Goal: Information Seeking & Learning: Learn about a topic

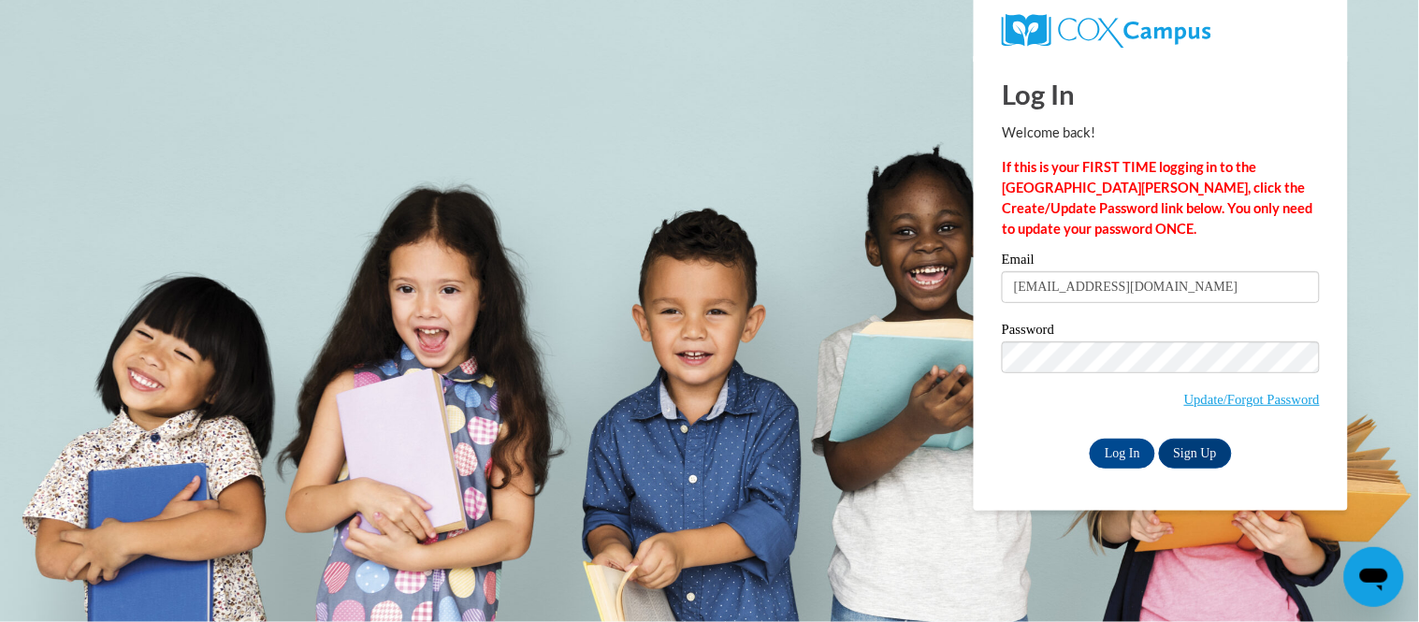
type input "lippeltnicole@gmail.com"
click at [1090, 439] on input "Log In" at bounding box center [1122, 454] width 65 height 30
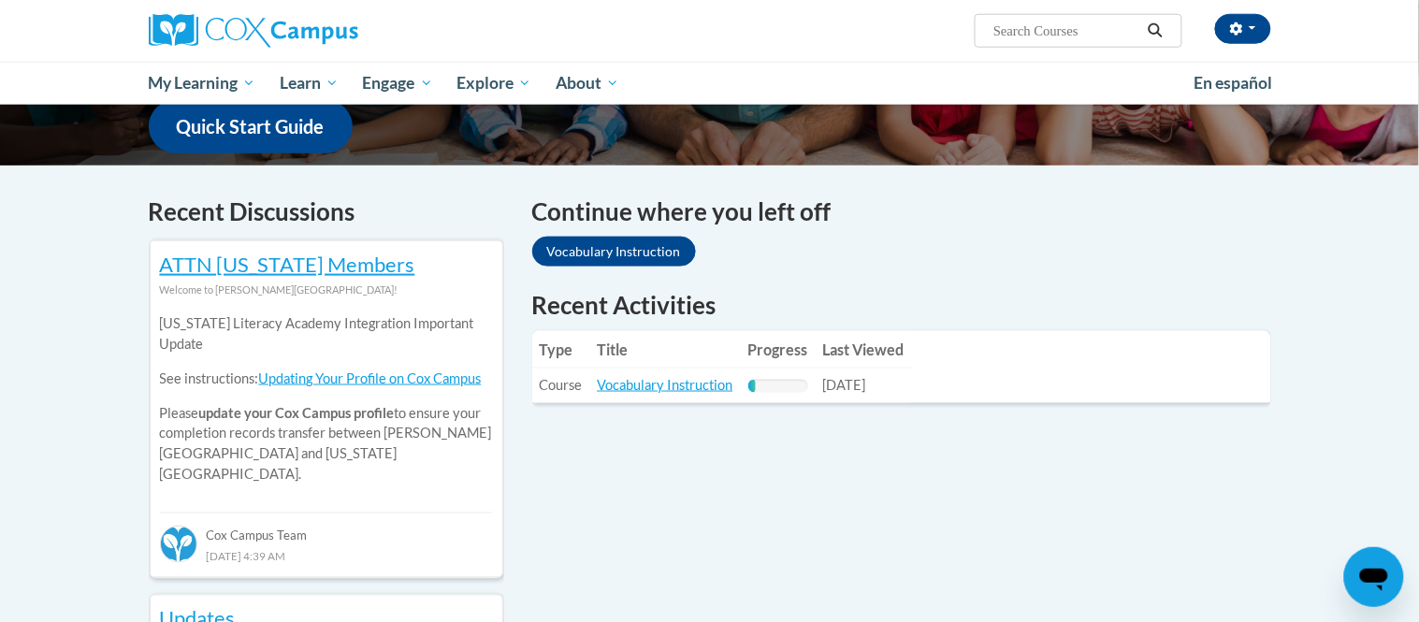
scroll to position [494, 0]
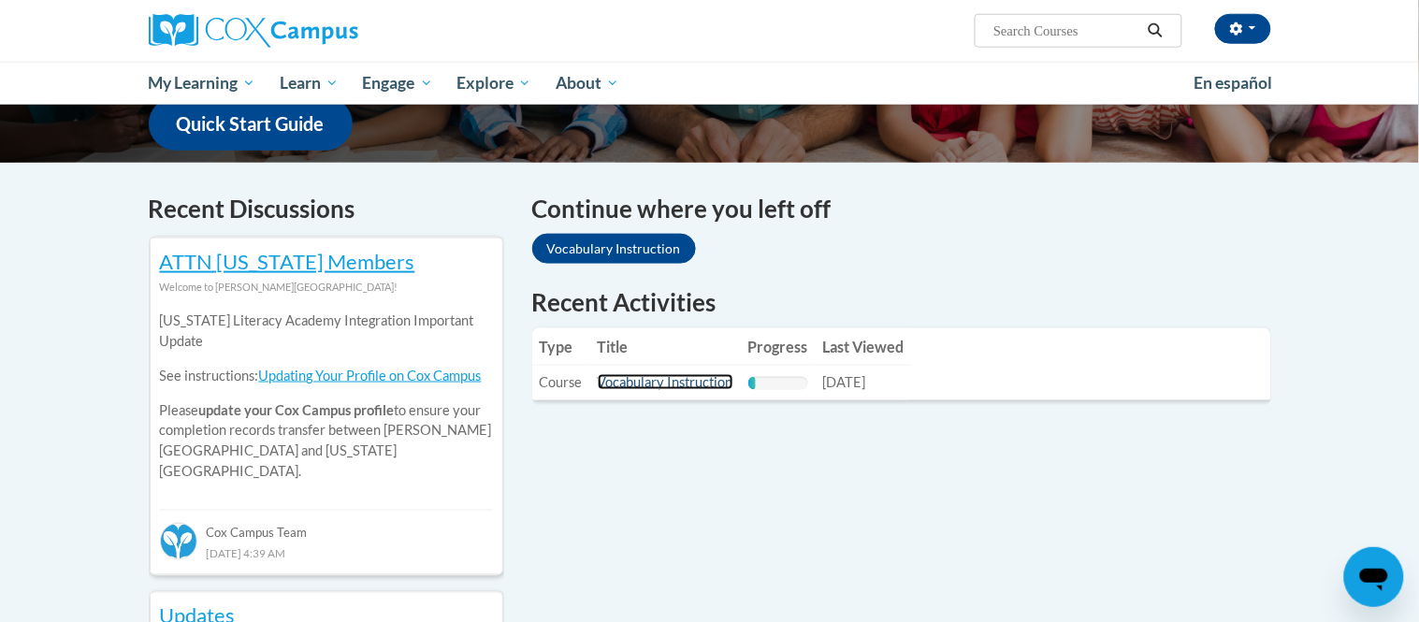
click at [656, 374] on link "Vocabulary Instruction" at bounding box center [666, 382] width 136 height 16
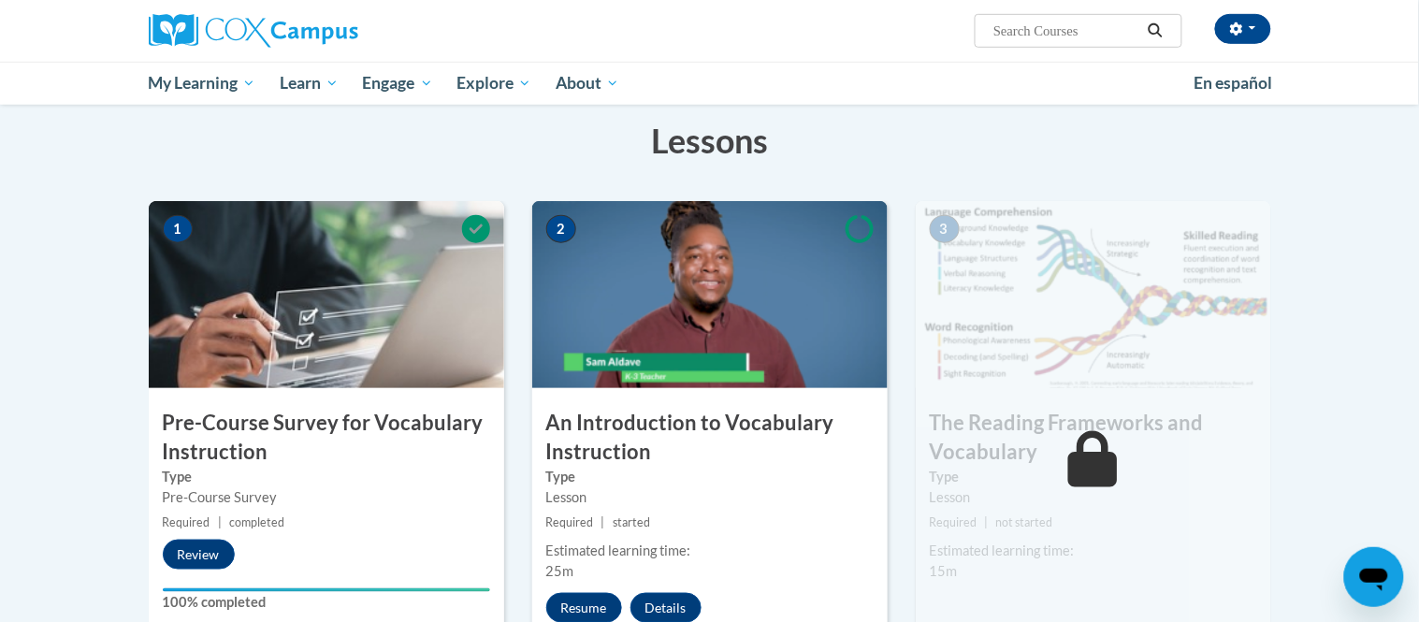
scroll to position [304, 0]
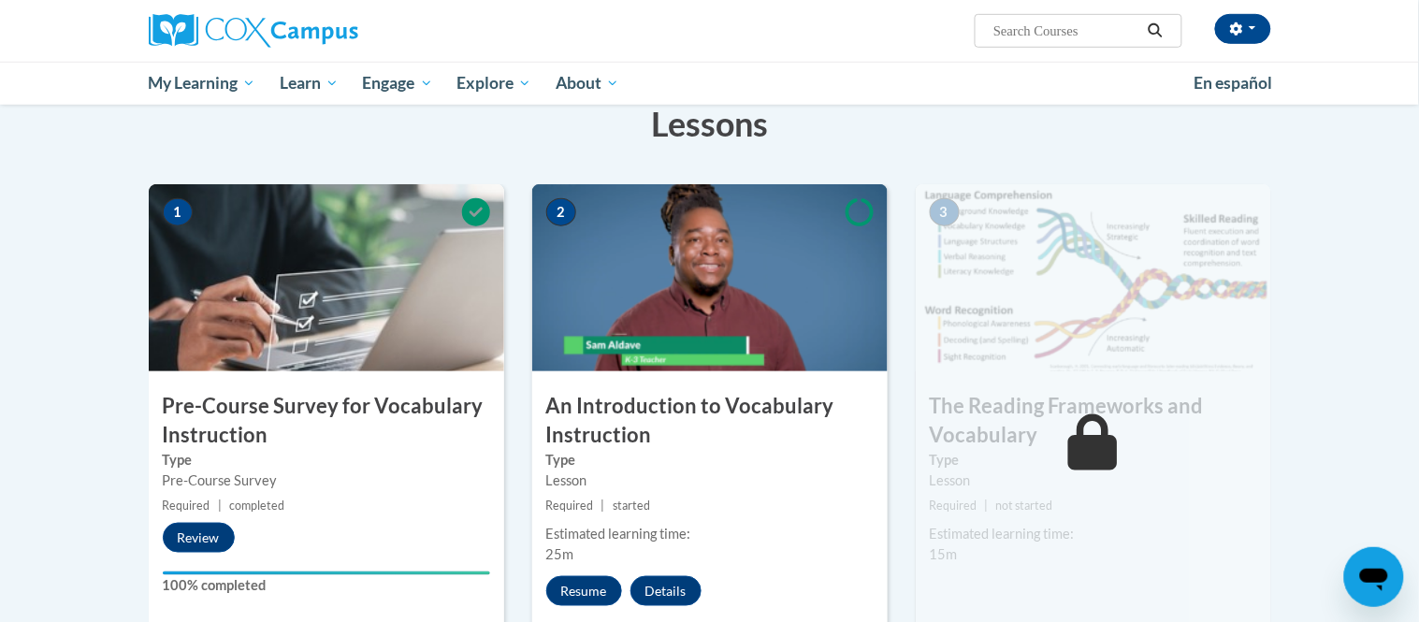
click at [796, 330] on img at bounding box center [710, 277] width 356 height 187
click at [579, 583] on button "Resume" at bounding box center [584, 591] width 76 height 30
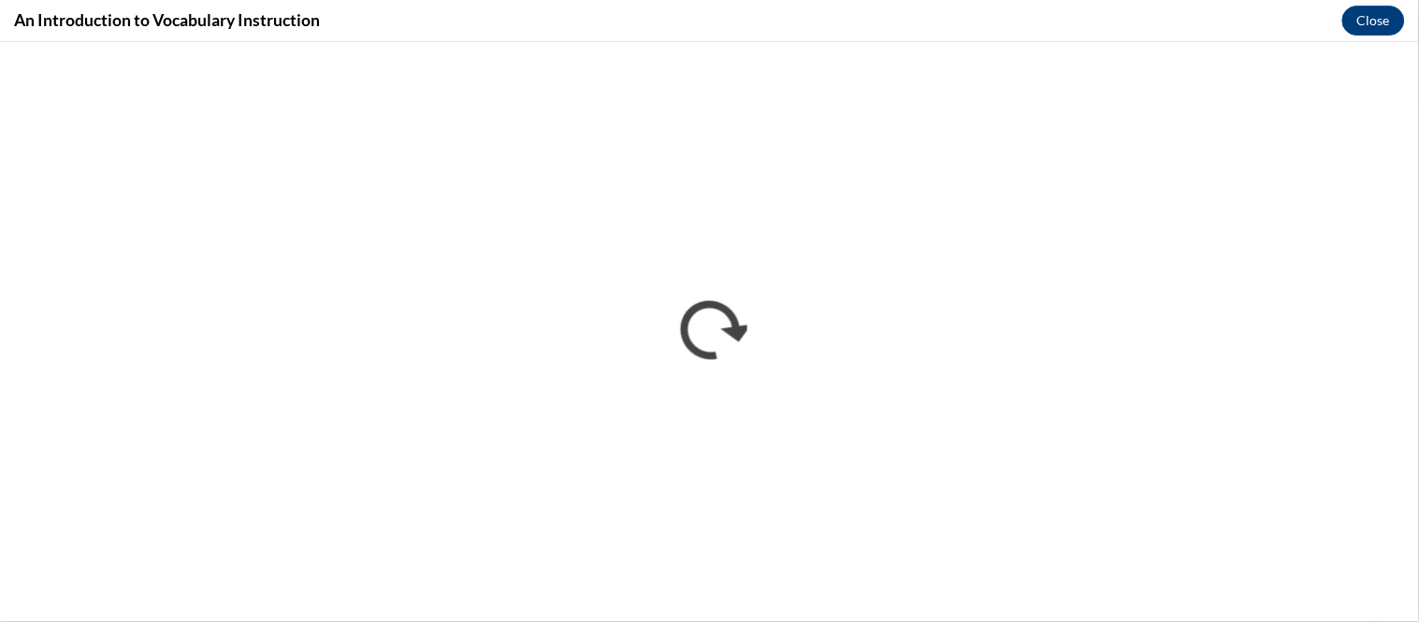
scroll to position [0, 0]
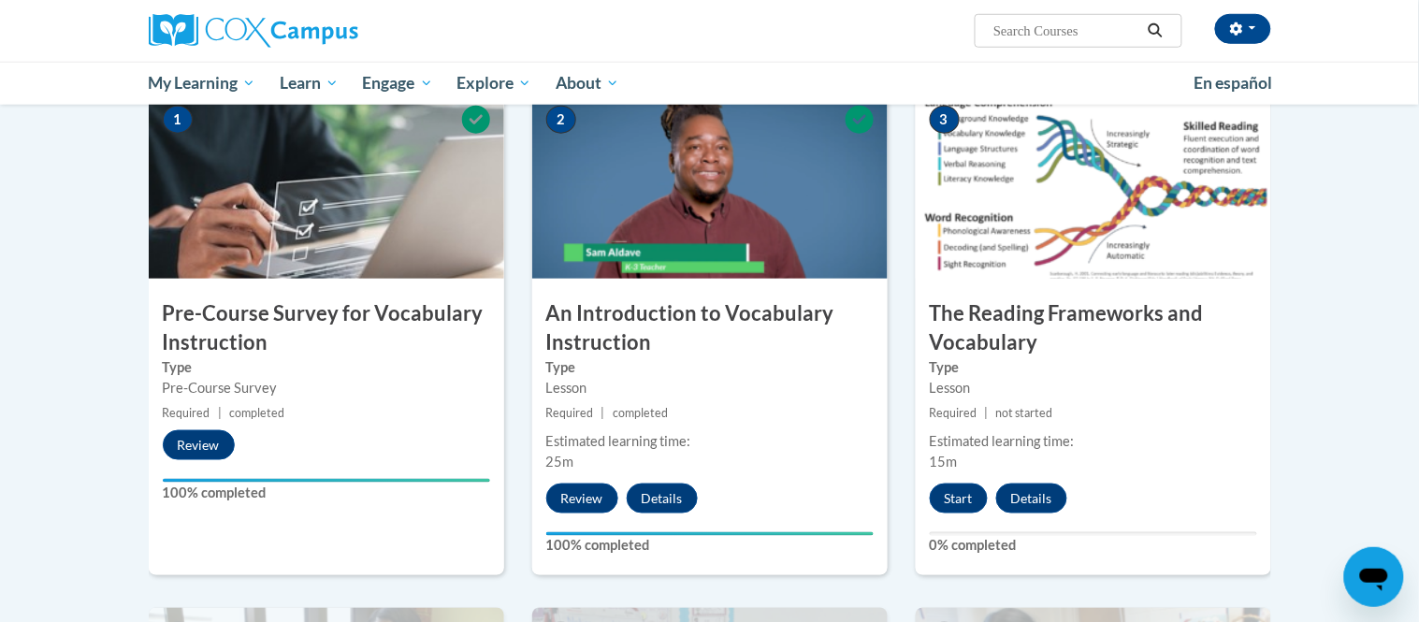
scroll to position [416, 0]
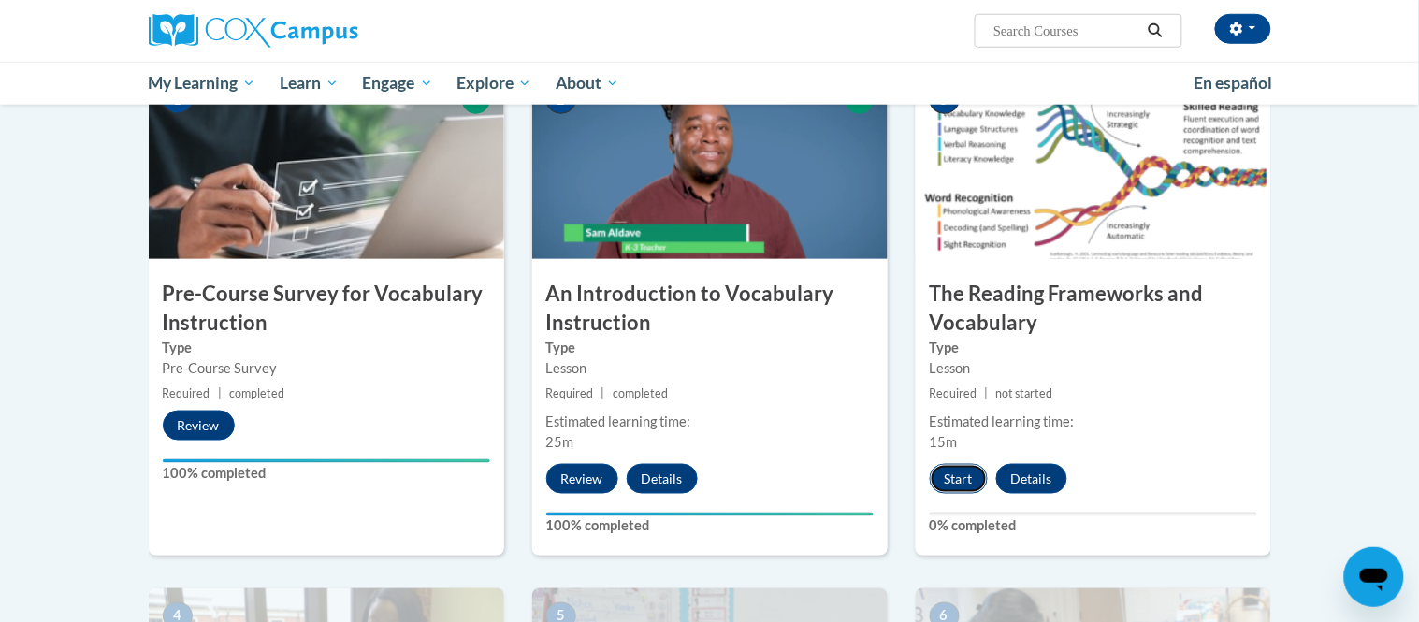
click at [964, 482] on button "Start" at bounding box center [959, 479] width 58 height 30
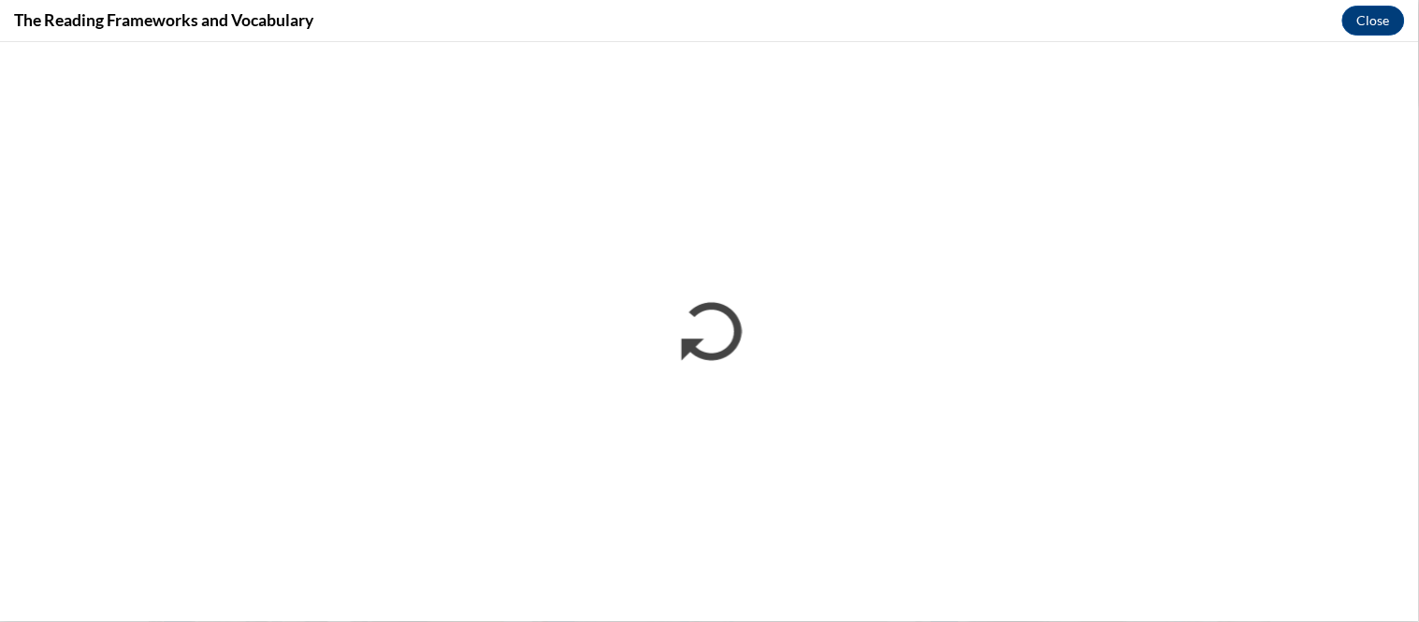
scroll to position [0, 0]
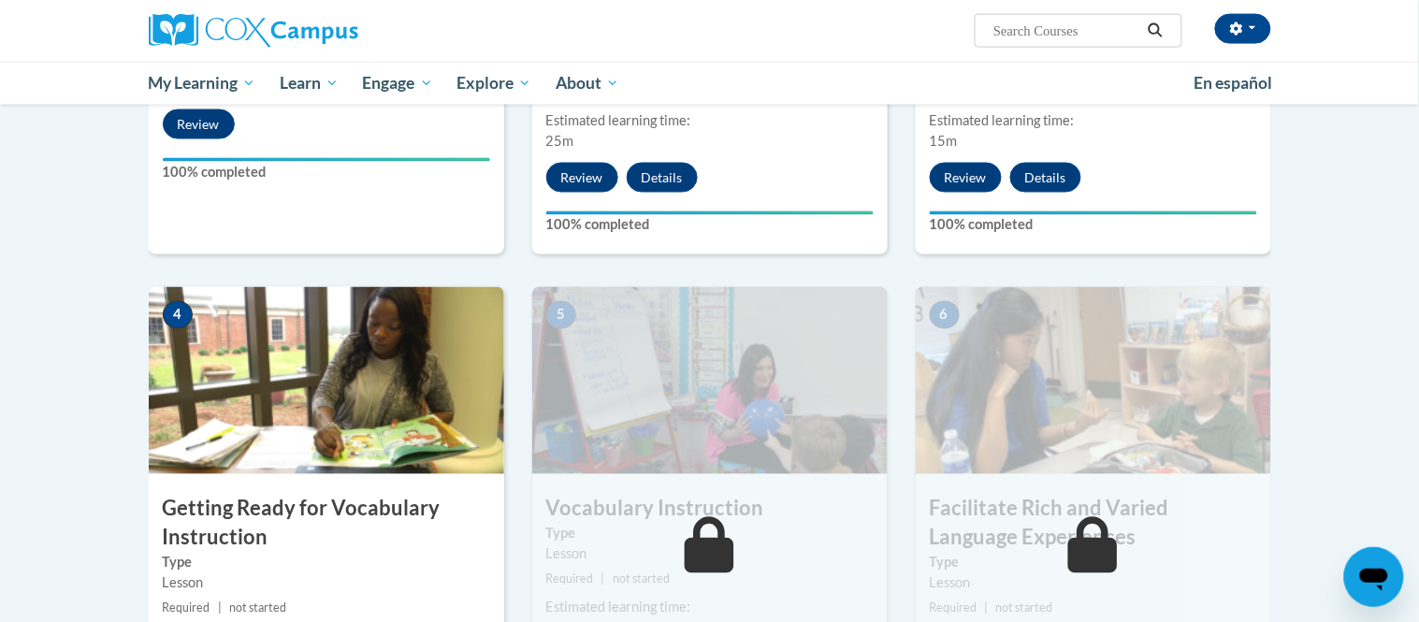
scroll to position [724, 0]
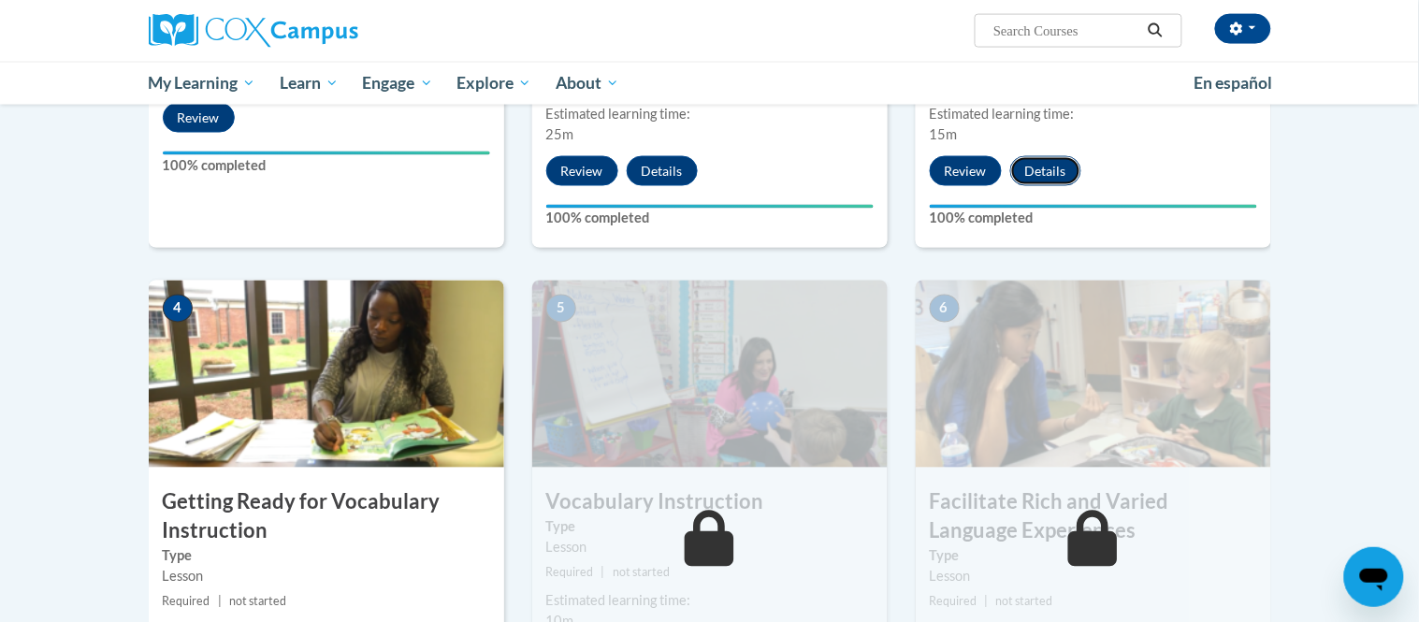
click at [1053, 177] on button "Details" at bounding box center [1045, 171] width 71 height 30
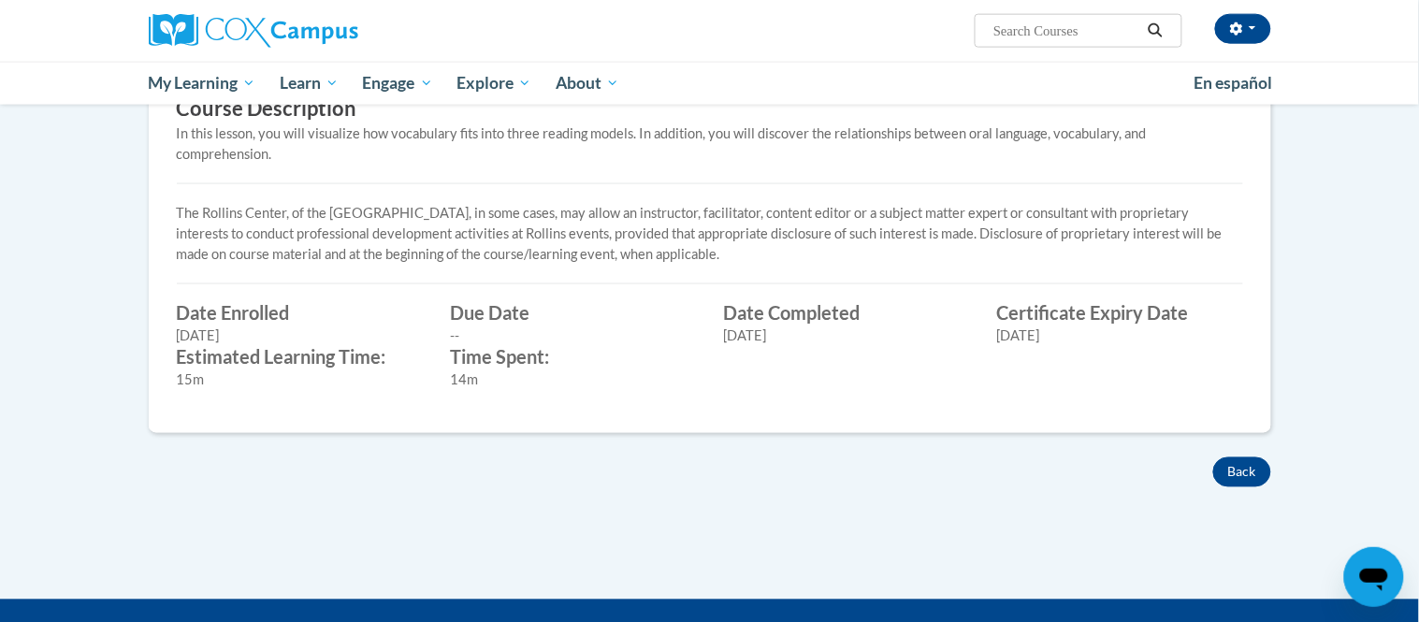
scroll to position [629, 0]
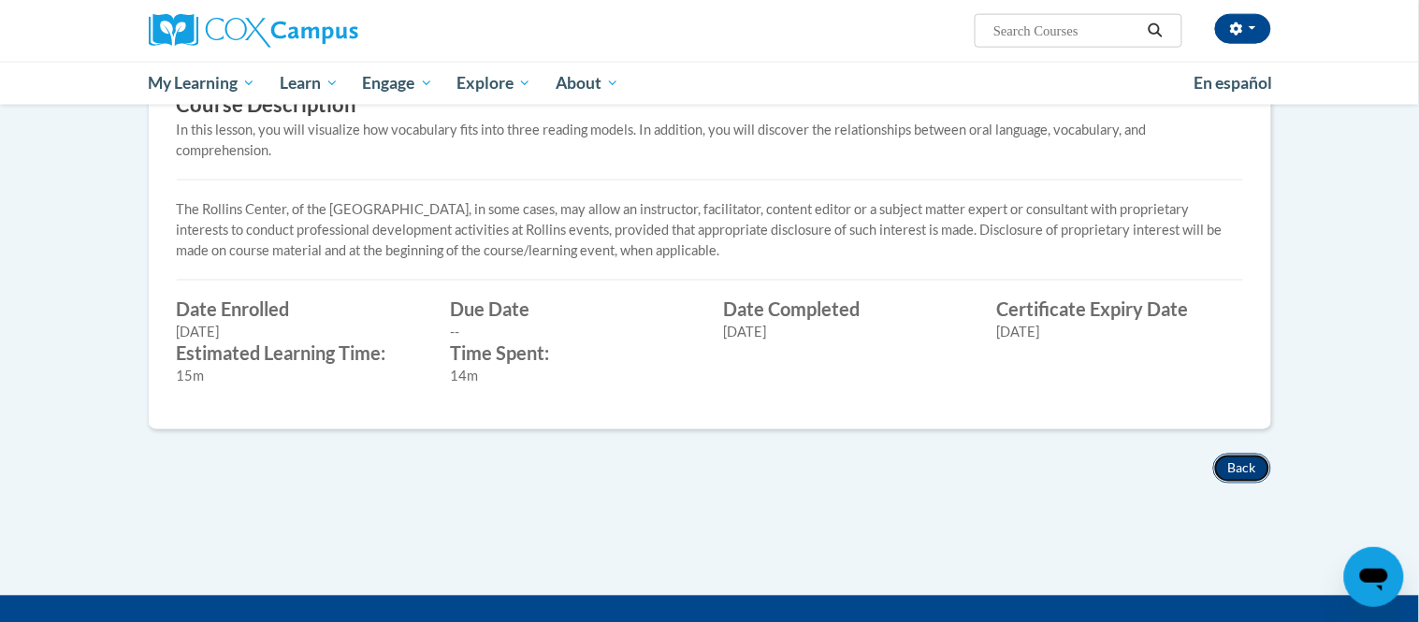
click at [1241, 467] on button "Back" at bounding box center [1242, 469] width 58 height 30
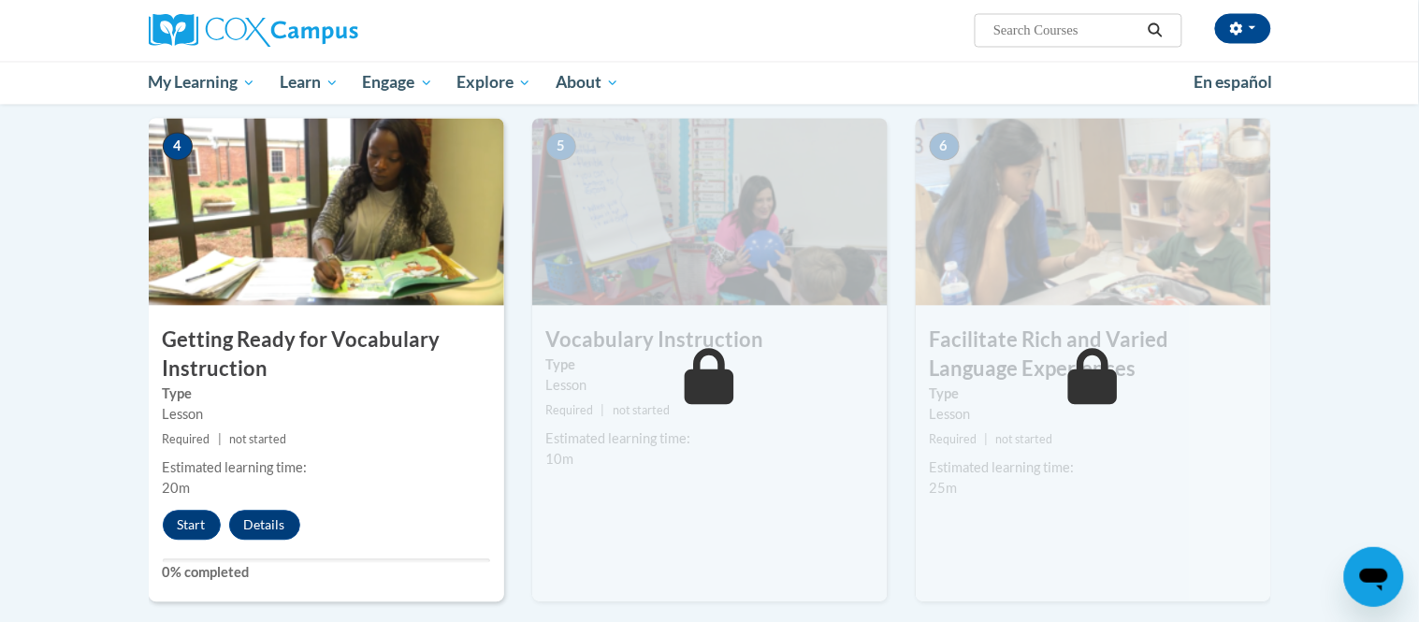
scroll to position [892, 0]
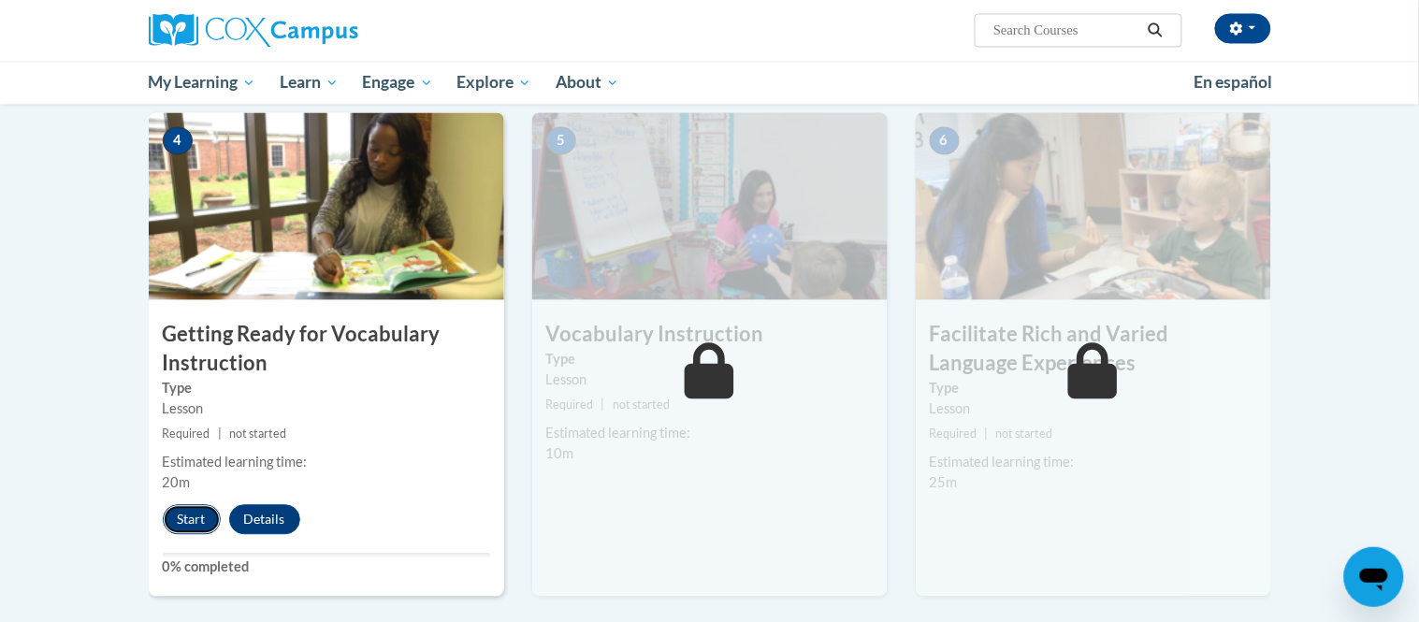
click at [209, 513] on button "Start" at bounding box center [192, 520] width 58 height 30
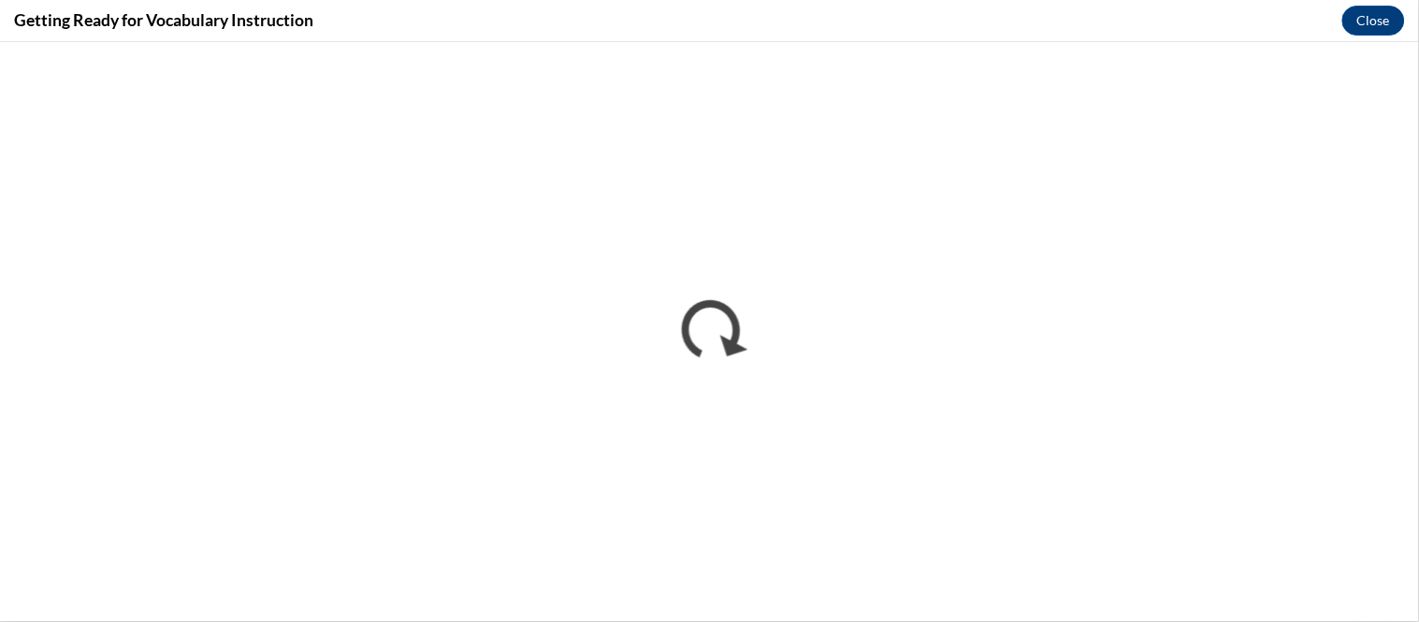
scroll to position [0, 0]
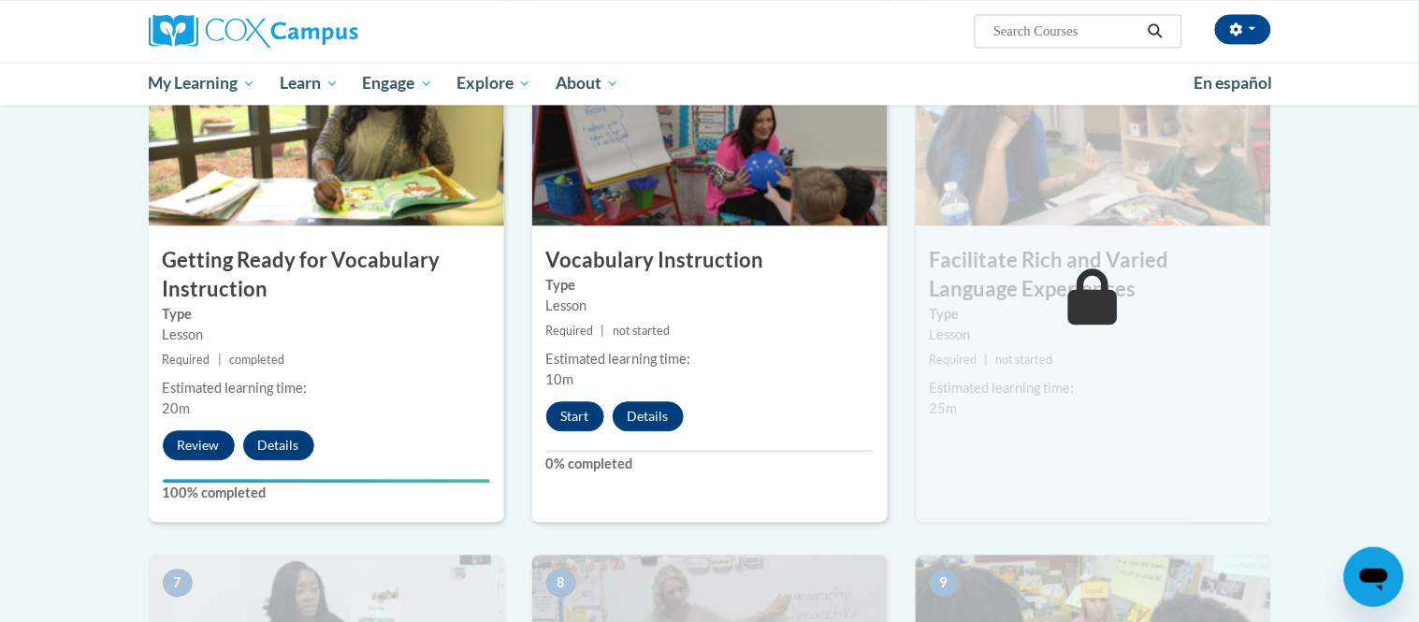
scroll to position [970, 0]
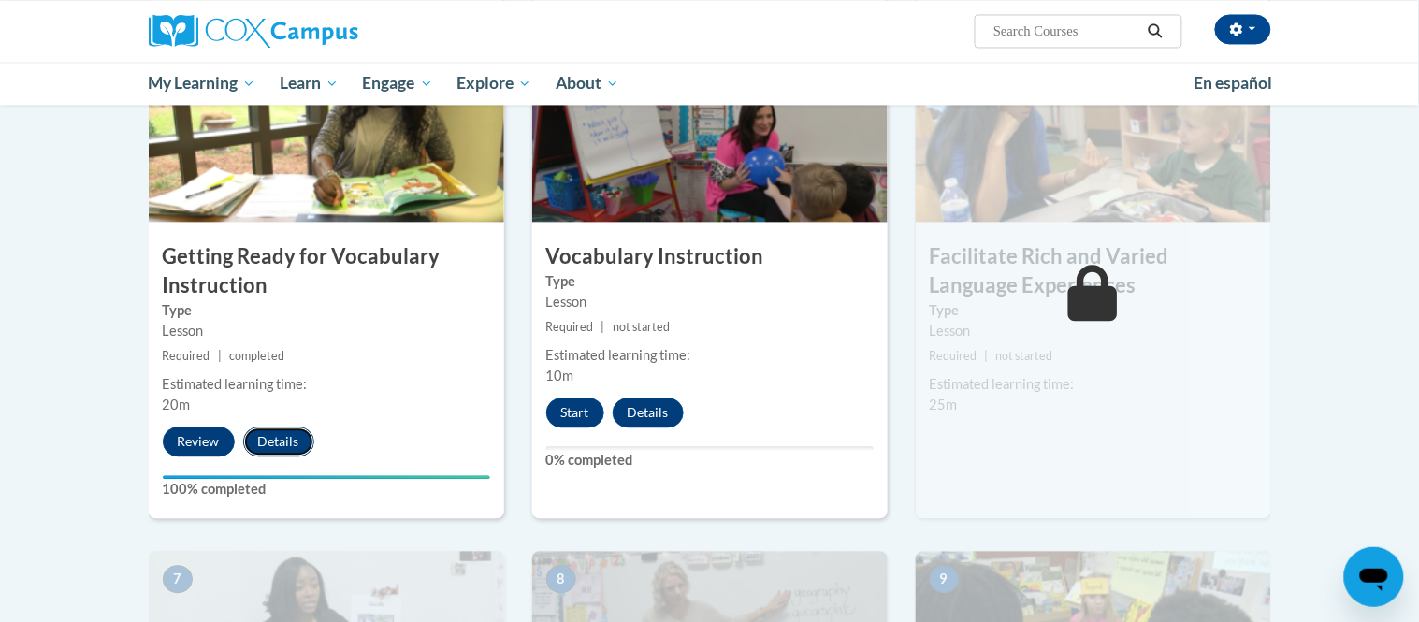
click at [292, 446] on button "Details" at bounding box center [278, 442] width 71 height 30
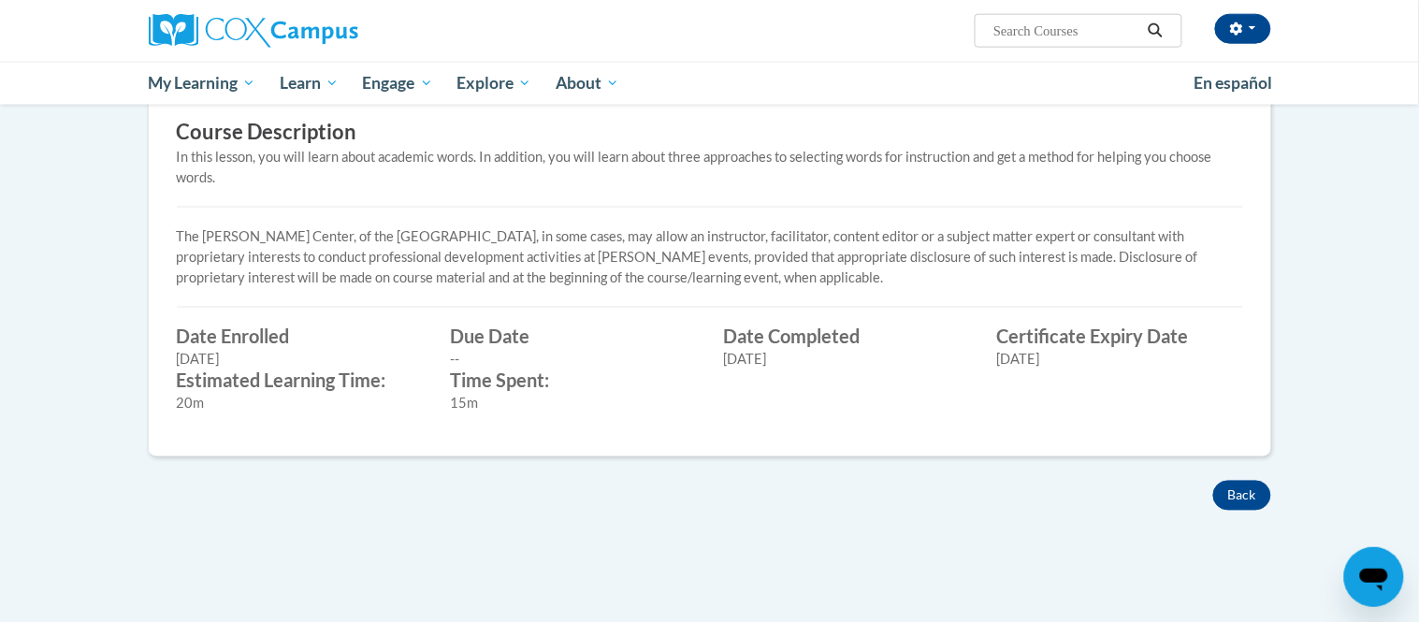
scroll to position [603, 0]
click at [1240, 505] on button "Back" at bounding box center [1242, 495] width 58 height 30
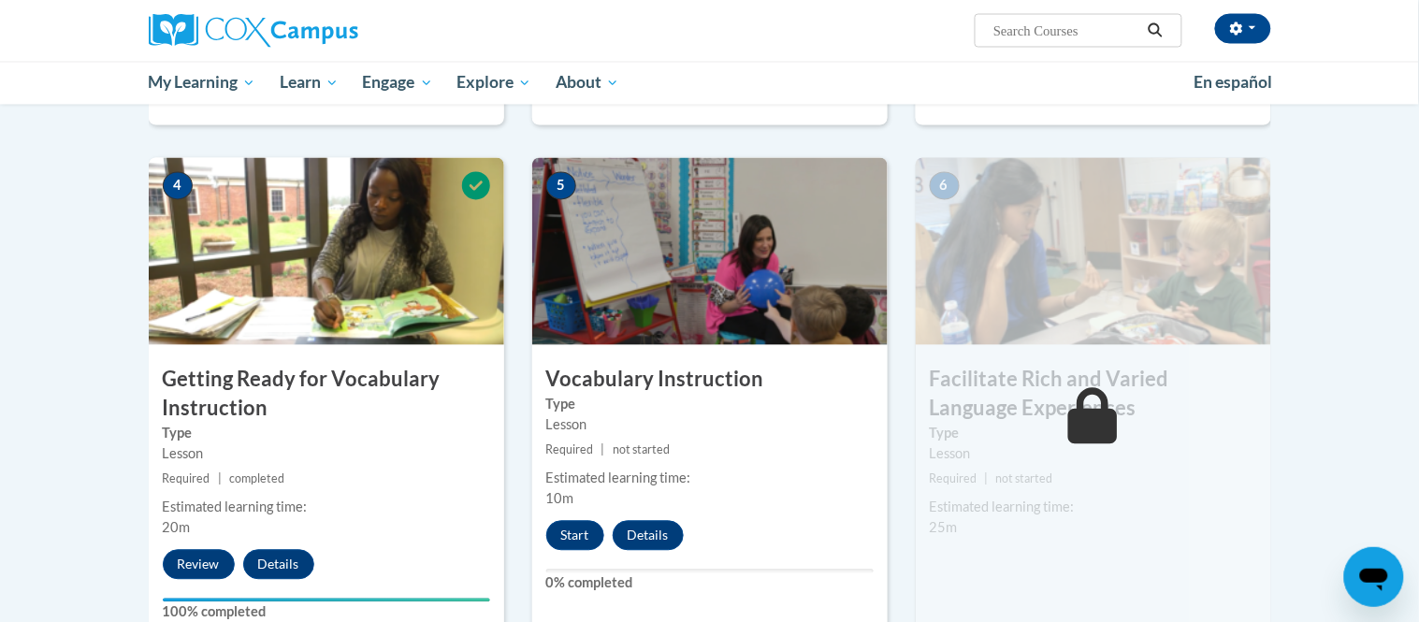
scroll to position [865, 0]
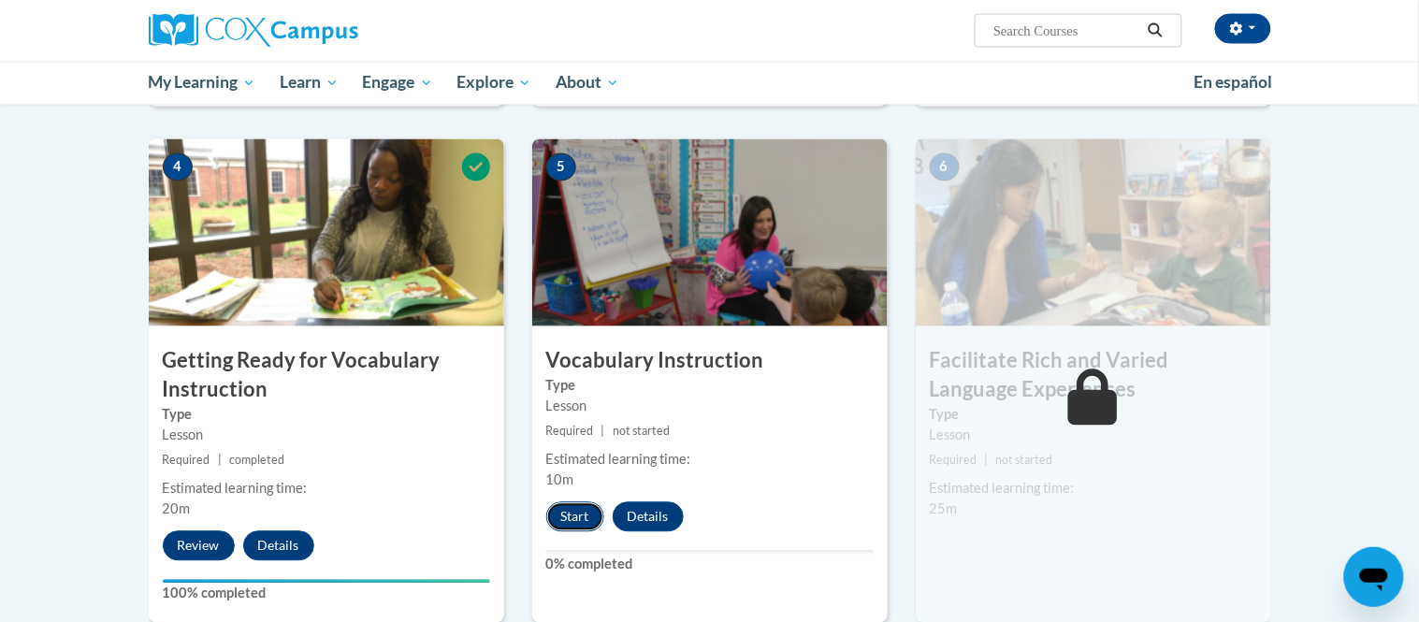
click at [586, 518] on button "Start" at bounding box center [575, 517] width 58 height 30
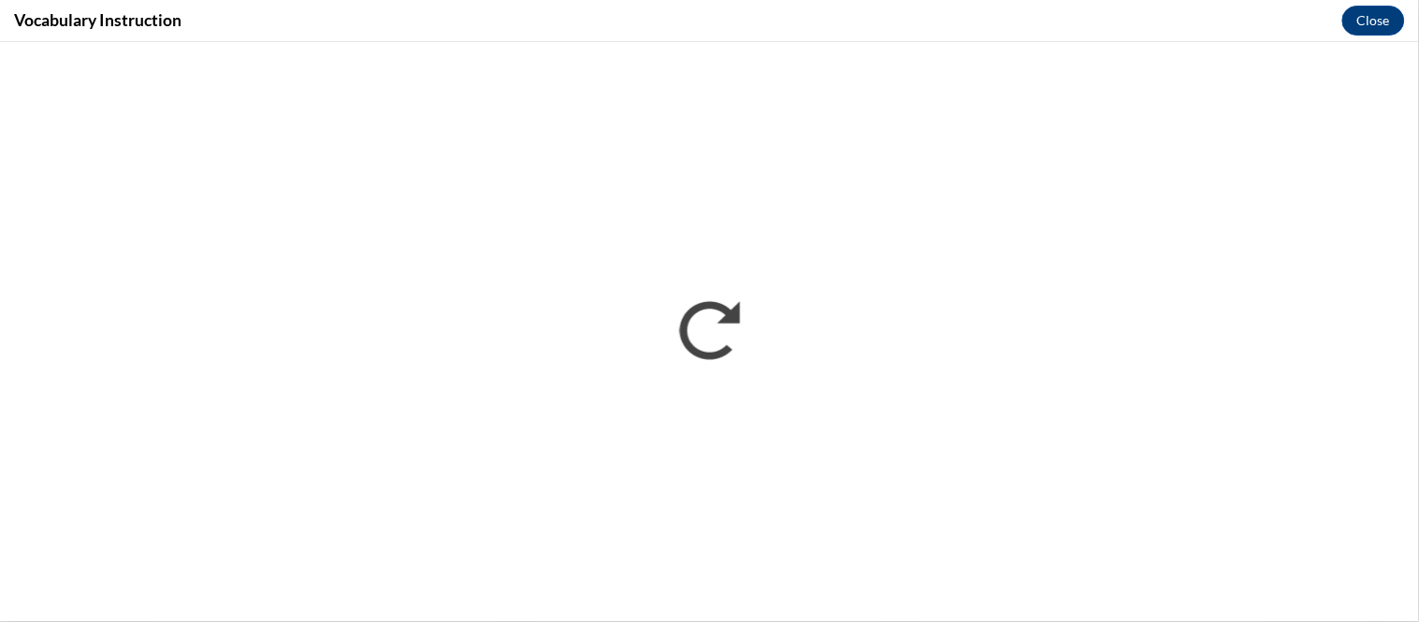
scroll to position [0, 0]
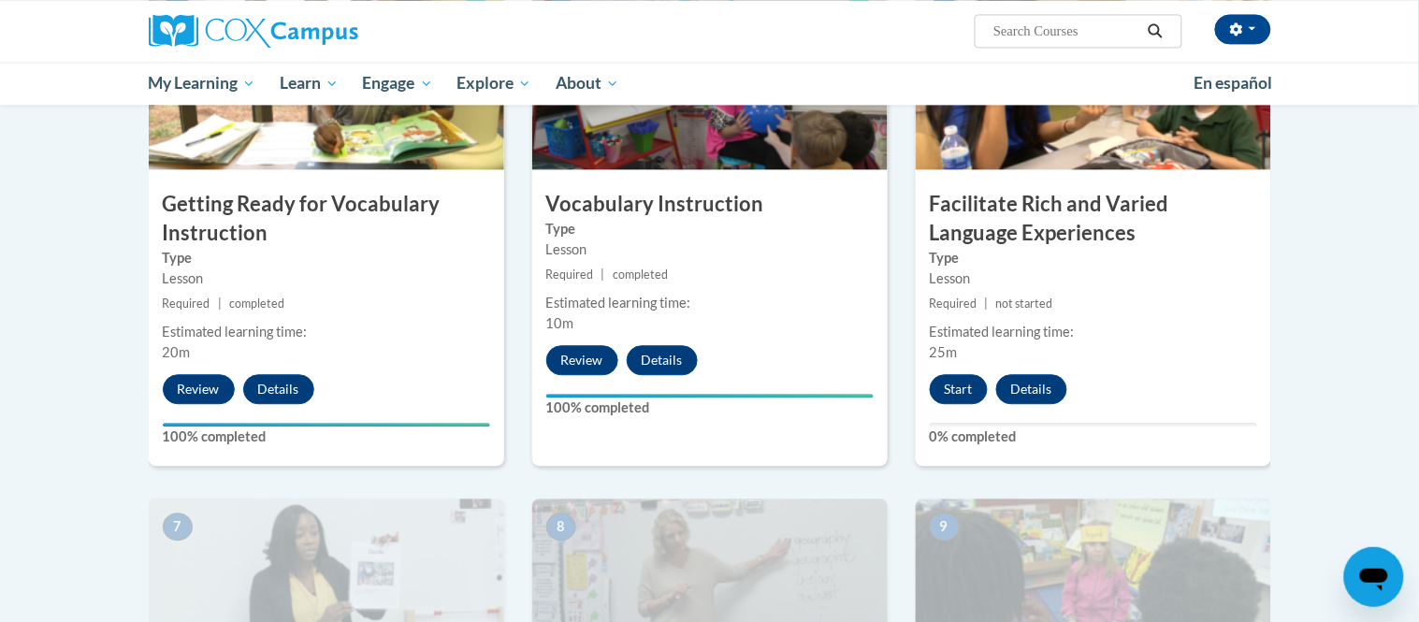
scroll to position [996, 0]
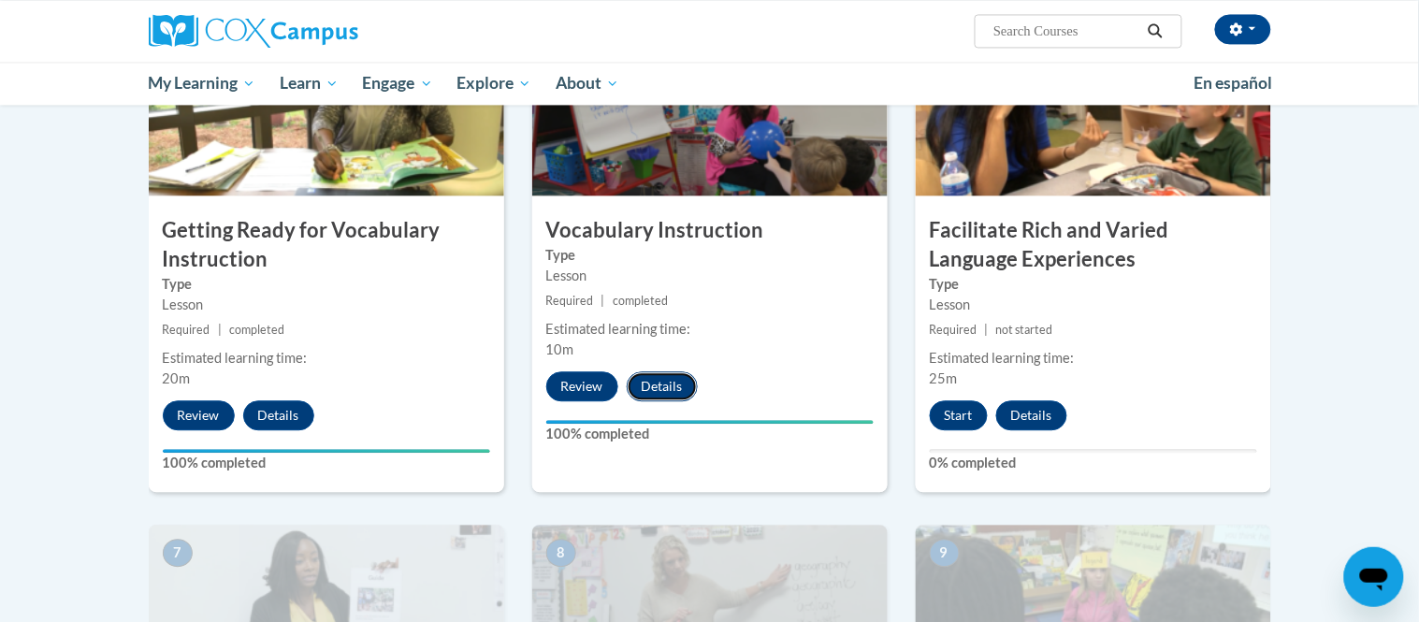
click at [690, 388] on button "Details" at bounding box center [662, 386] width 71 height 30
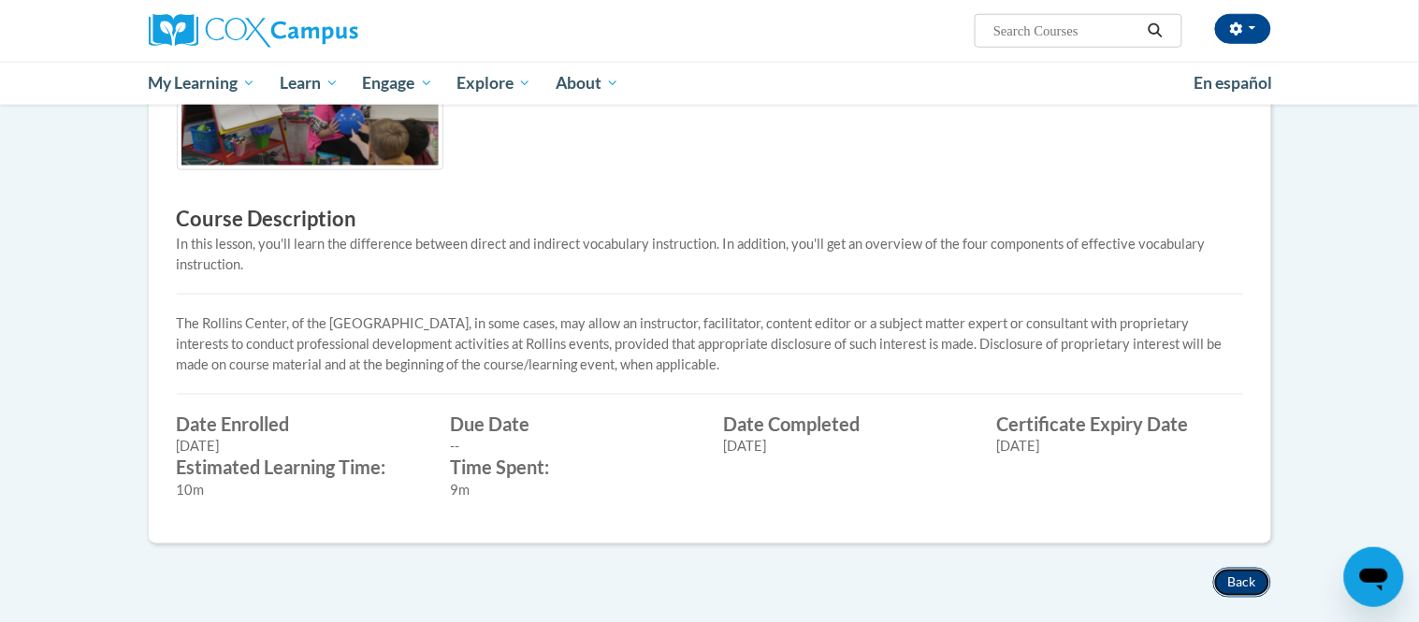
click at [1245, 573] on button "Back" at bounding box center [1242, 583] width 58 height 30
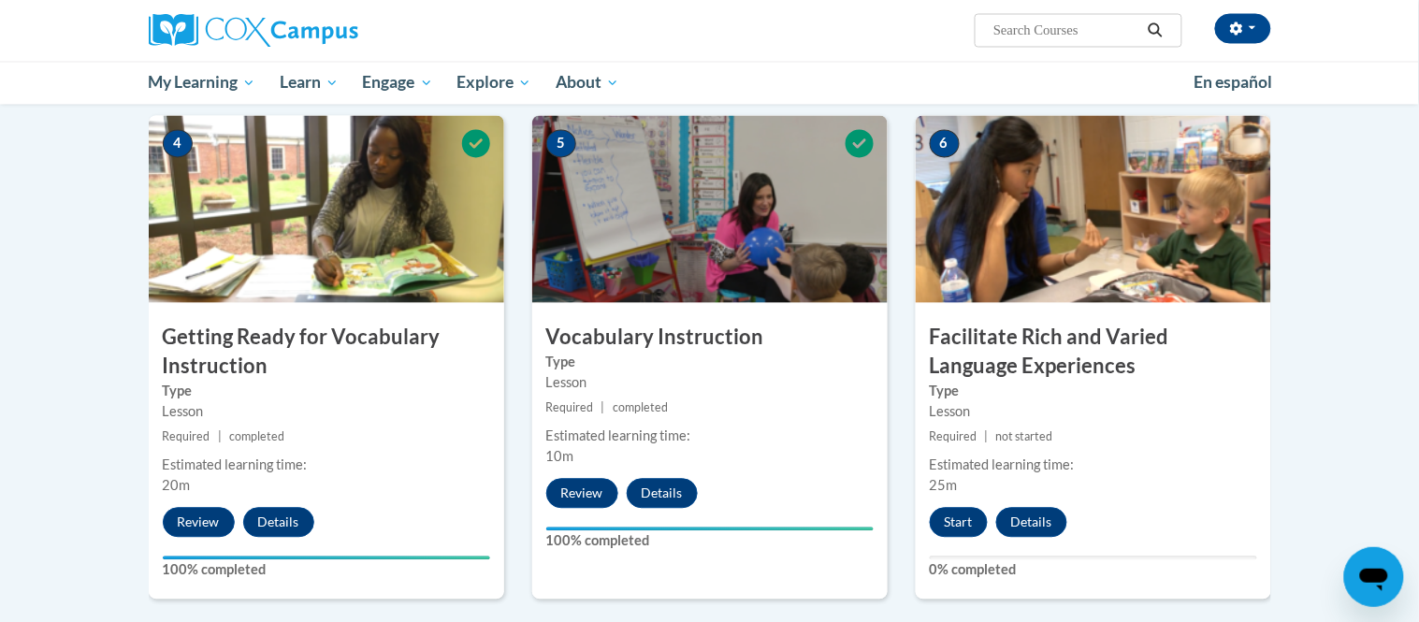
scroll to position [884, 0]
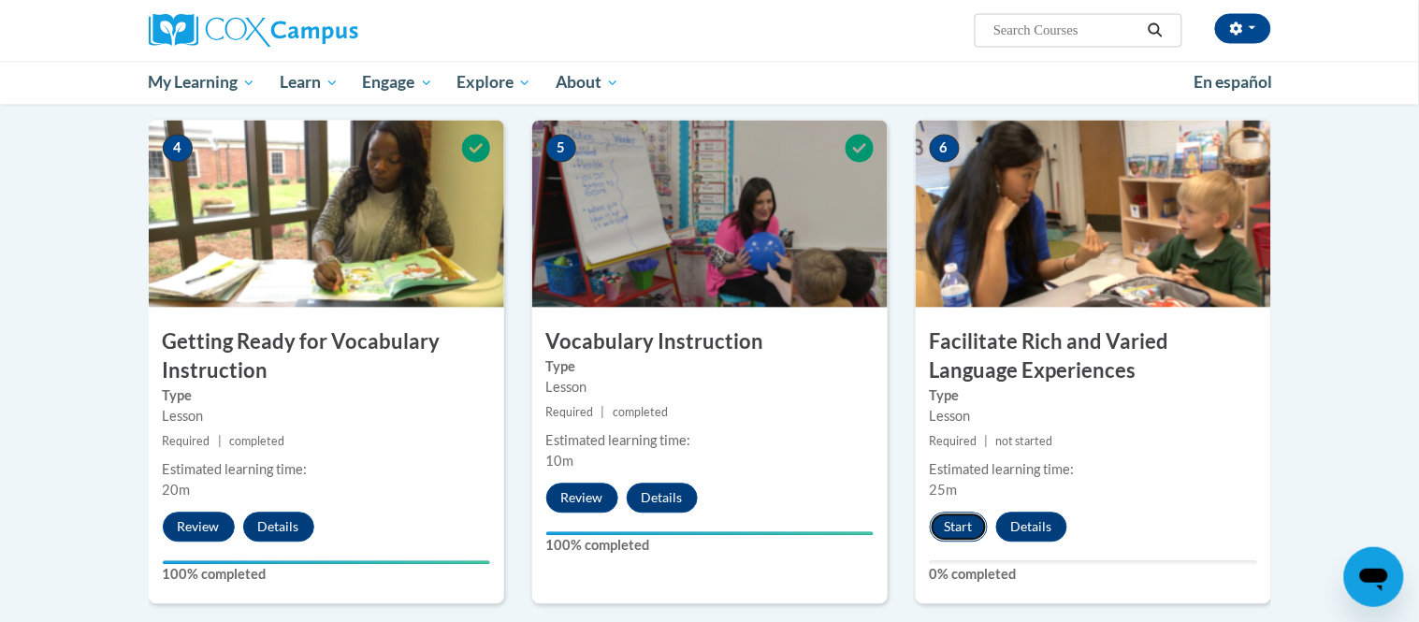
click at [956, 540] on button "Start" at bounding box center [959, 528] width 58 height 30
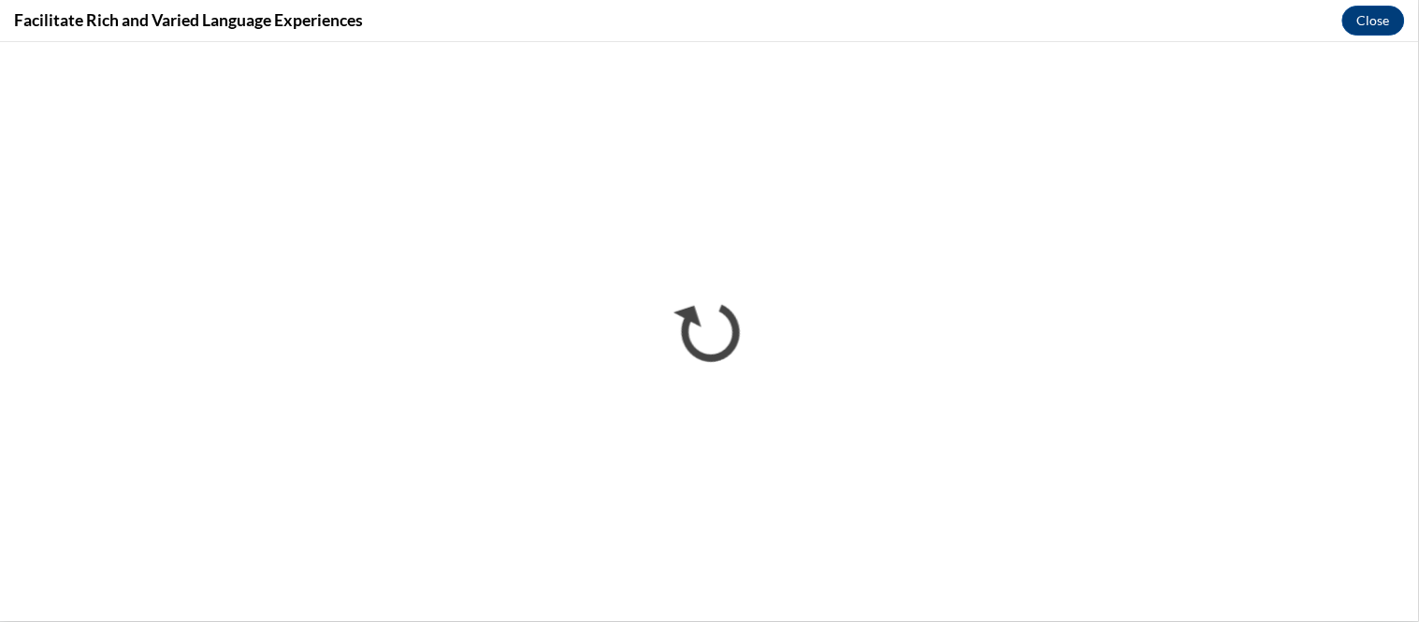
scroll to position [0, 0]
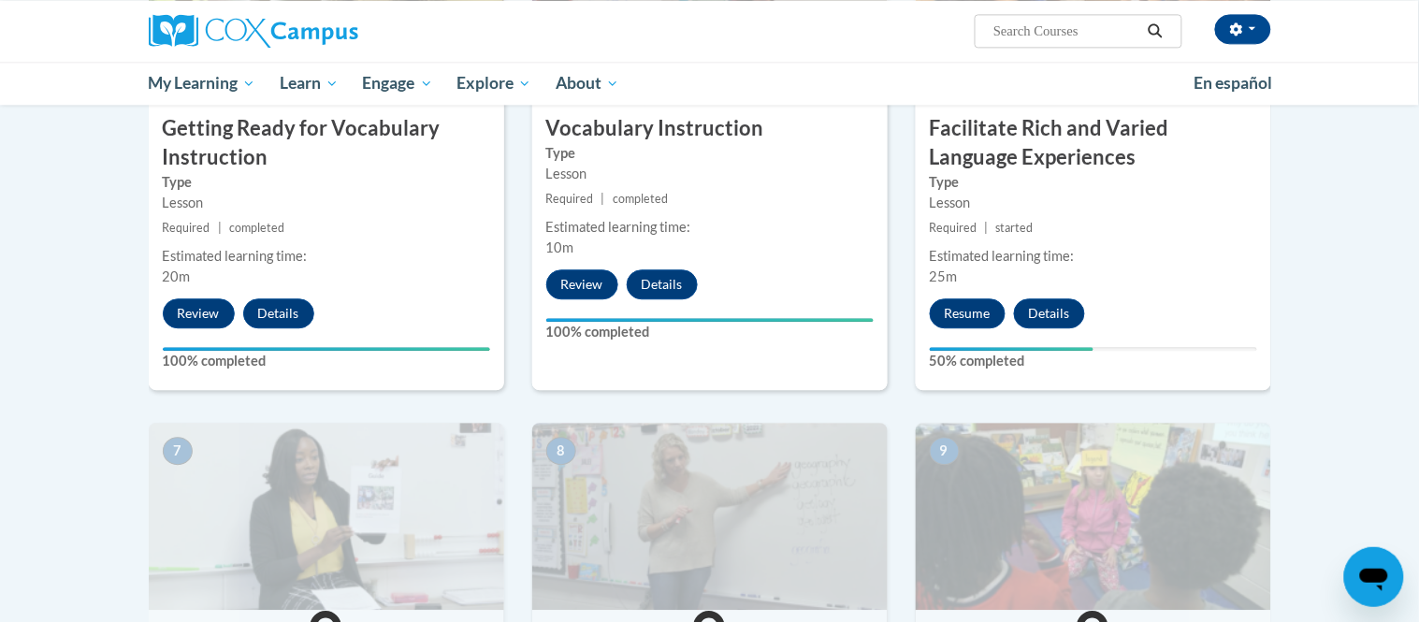
scroll to position [1076, 0]
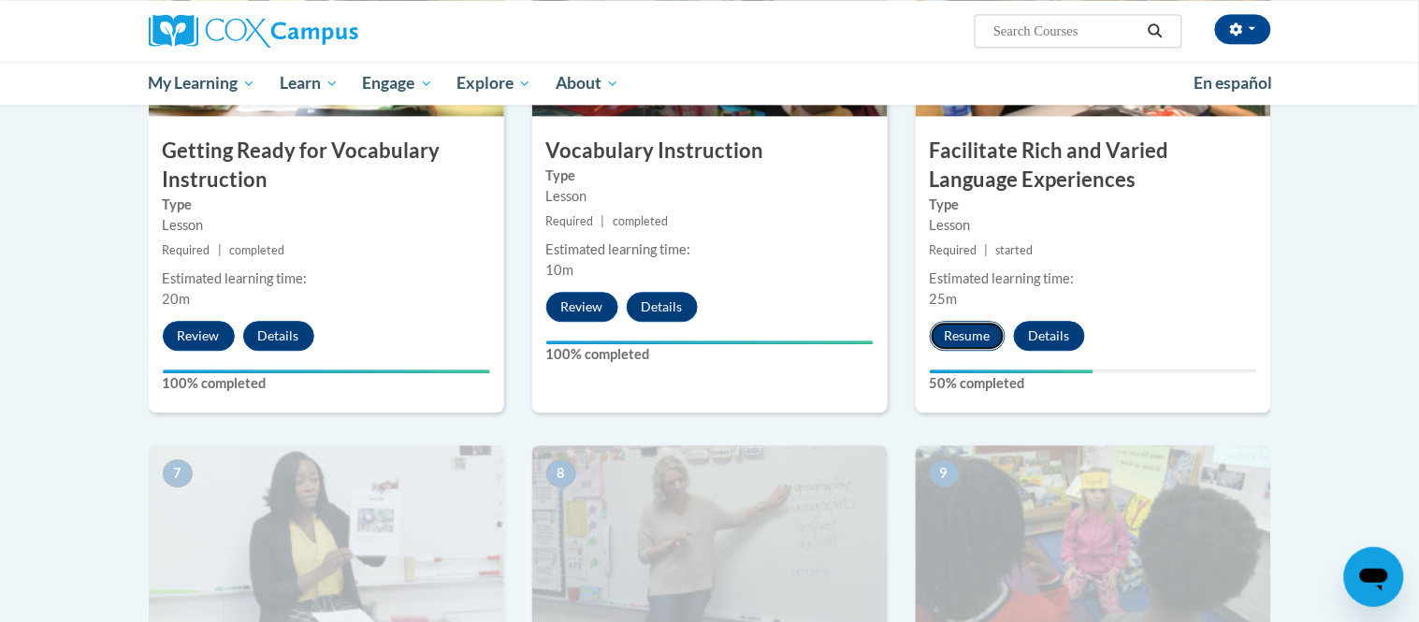
click at [944, 328] on button "Resume" at bounding box center [968, 336] width 76 height 30
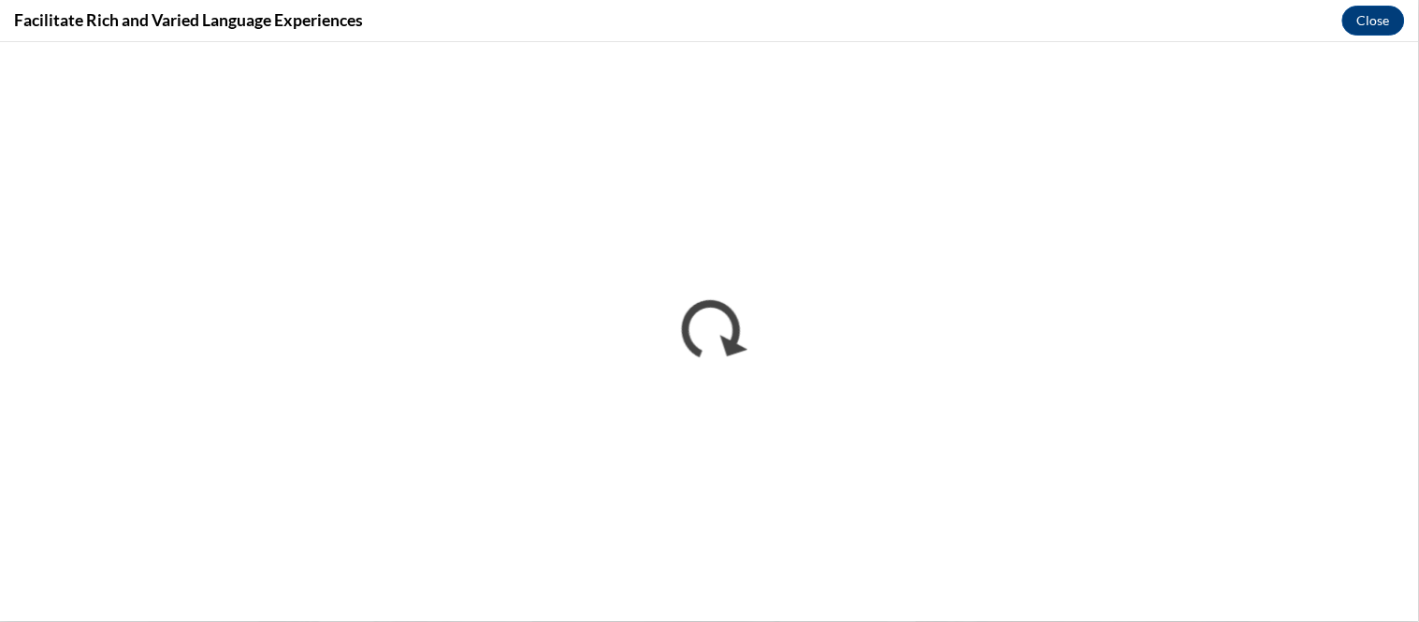
scroll to position [0, 0]
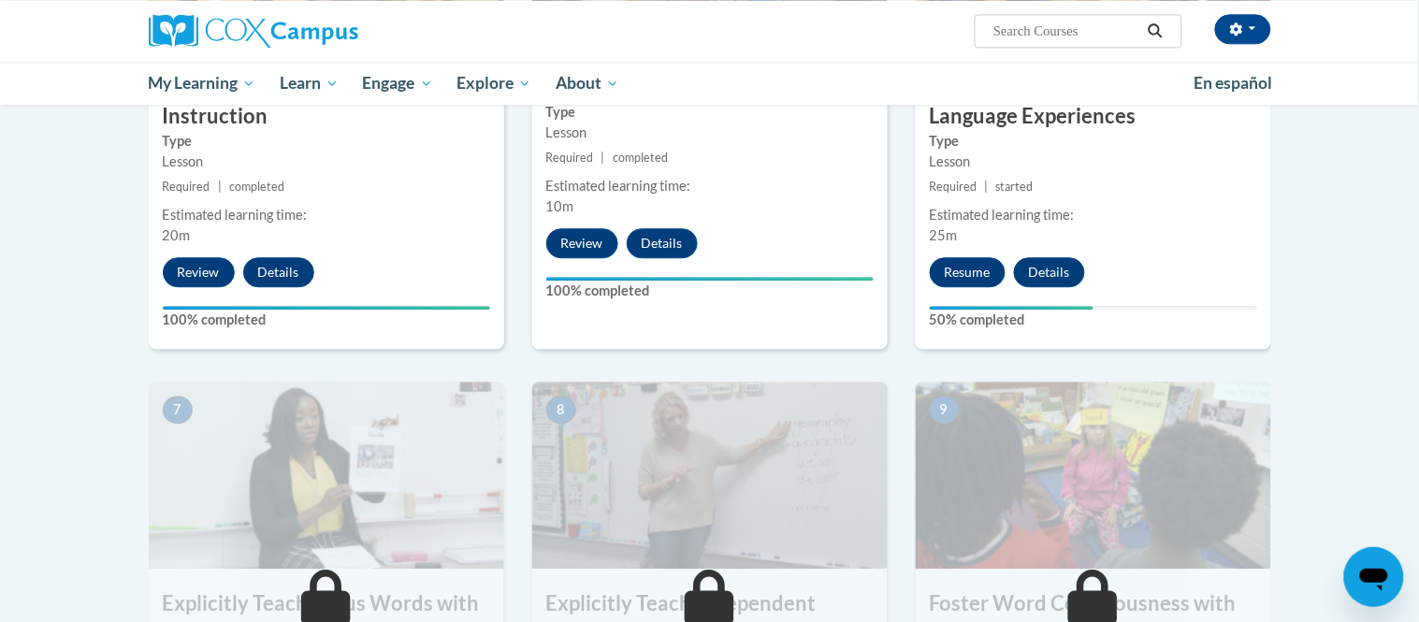
scroll to position [1139, 0]
click at [953, 262] on button "Resume" at bounding box center [968, 273] width 76 height 30
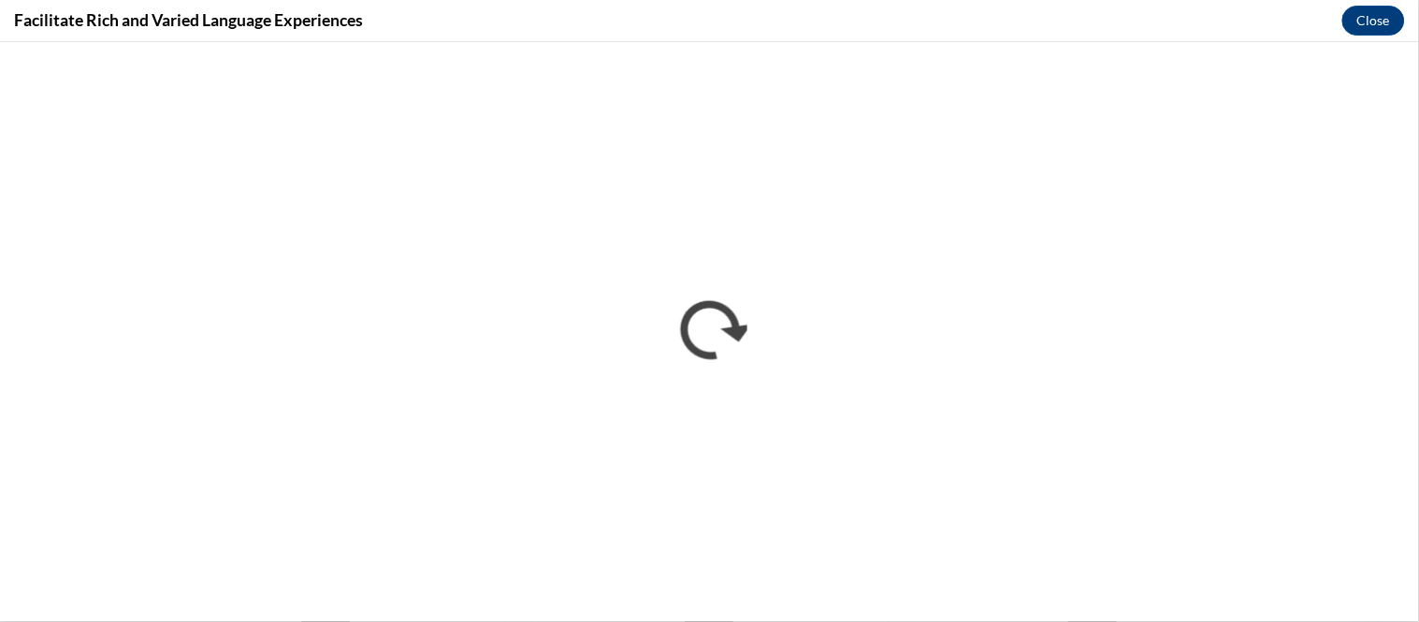
scroll to position [0, 0]
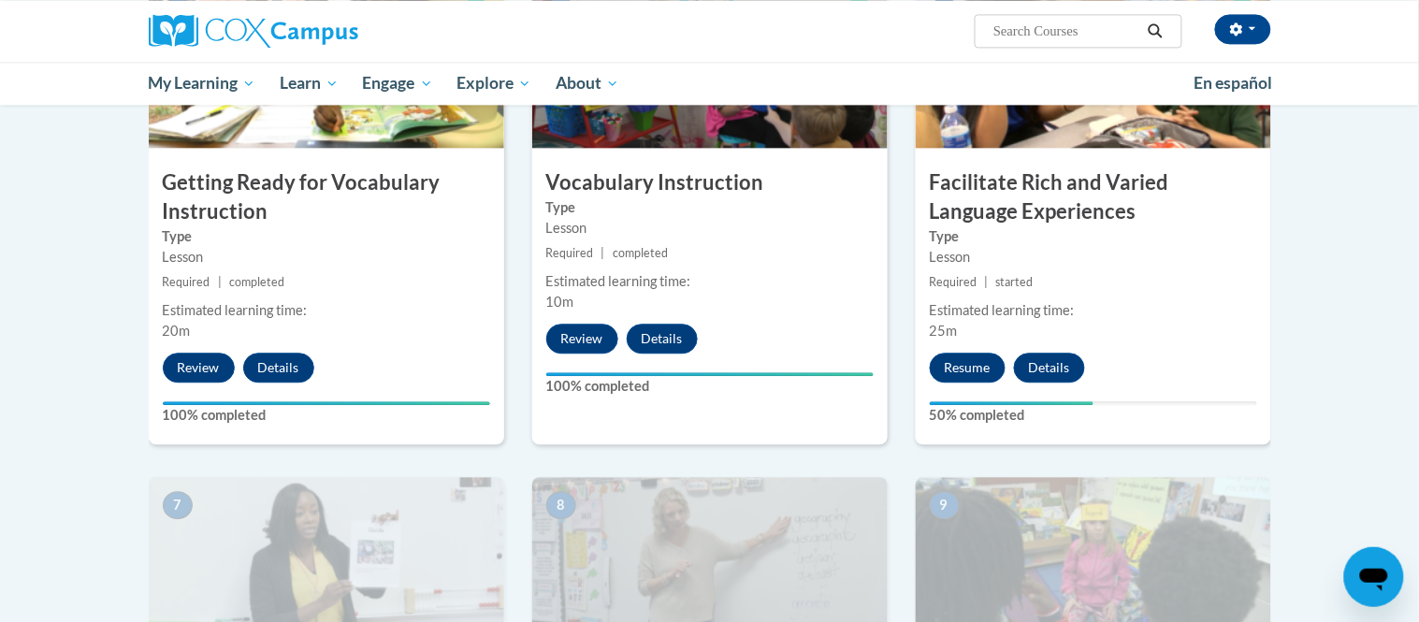
scroll to position [1042, 0]
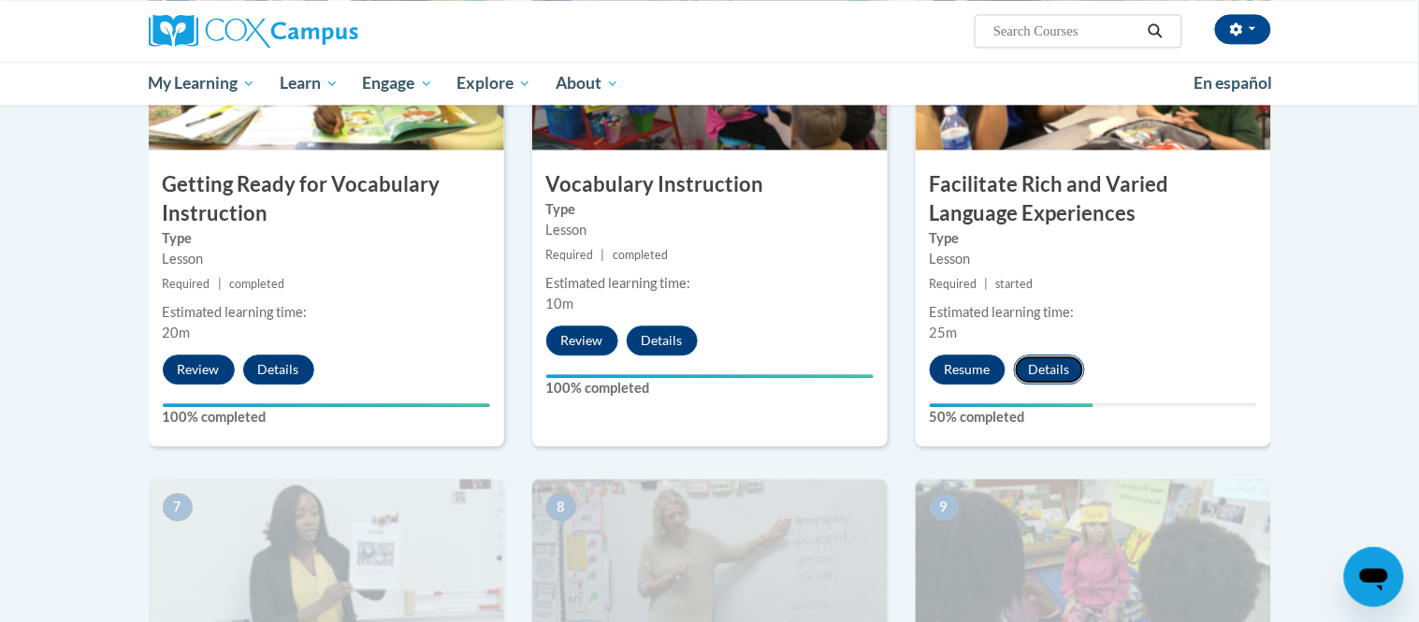
click at [1057, 359] on button "Details" at bounding box center [1049, 370] width 71 height 30
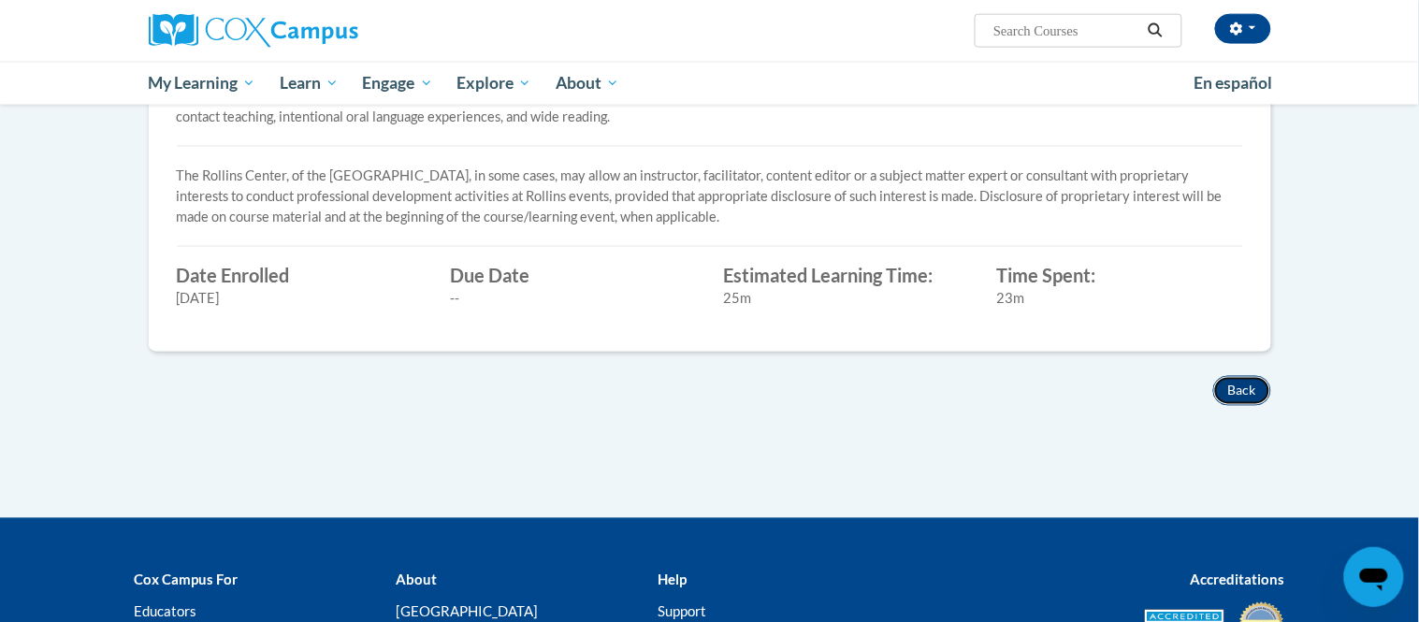
click at [1241, 391] on button "Back" at bounding box center [1242, 391] width 58 height 30
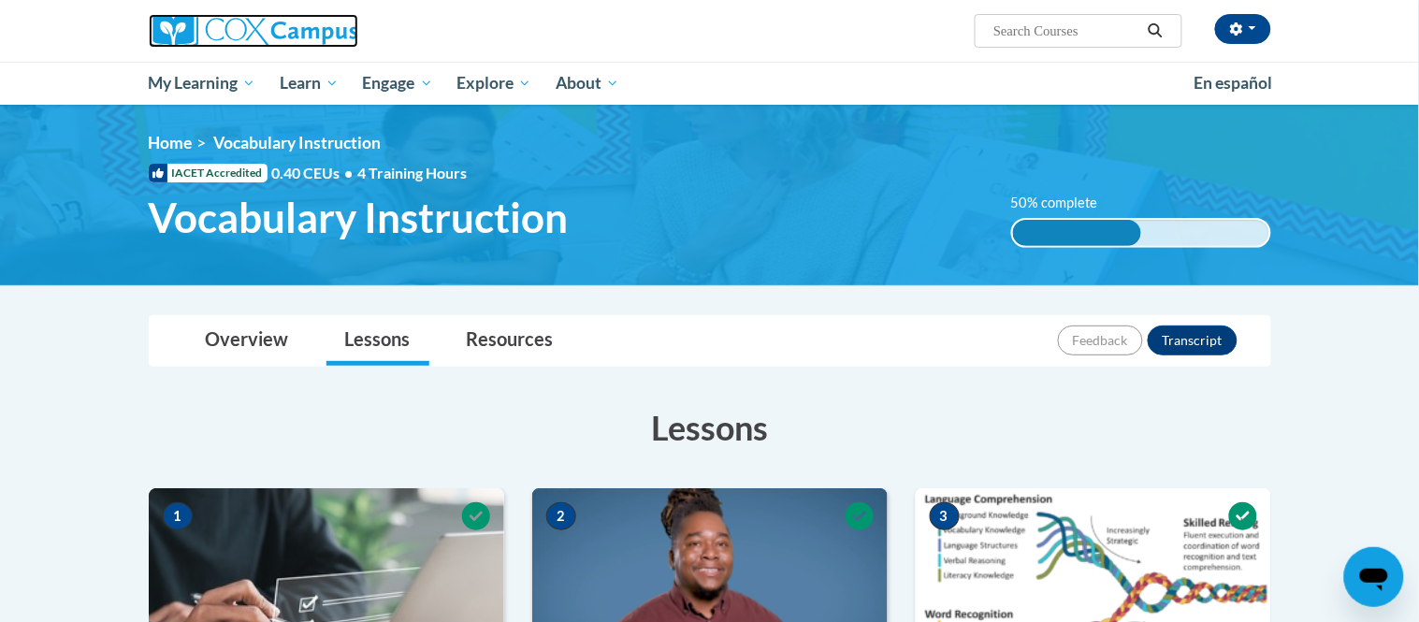
click at [262, 22] on img at bounding box center [254, 31] width 210 height 34
